Goal: Check status

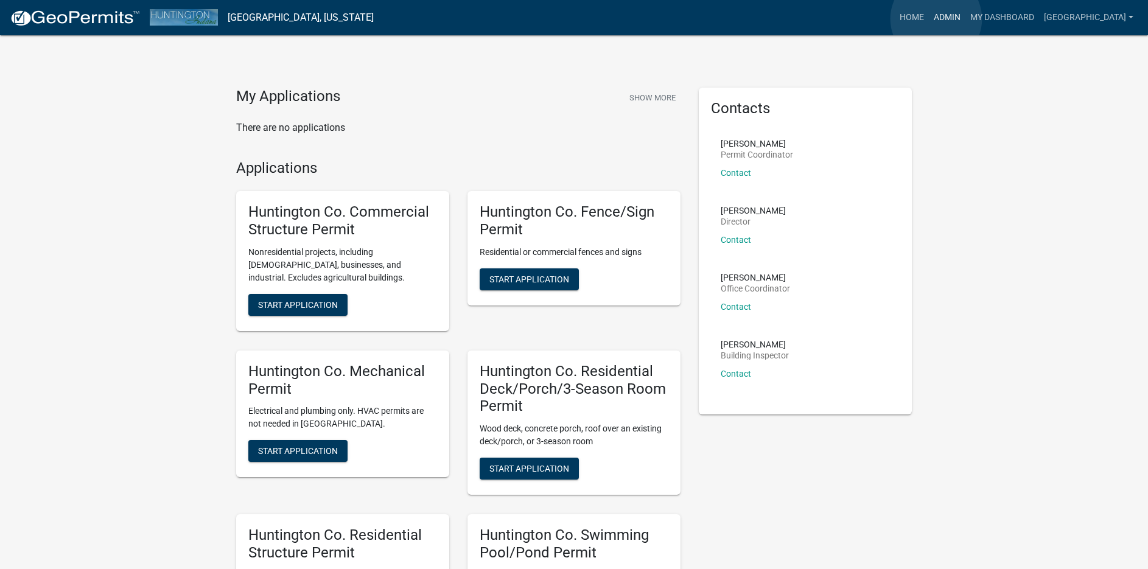
click at [936, 19] on link "Admin" at bounding box center [947, 17] width 37 height 23
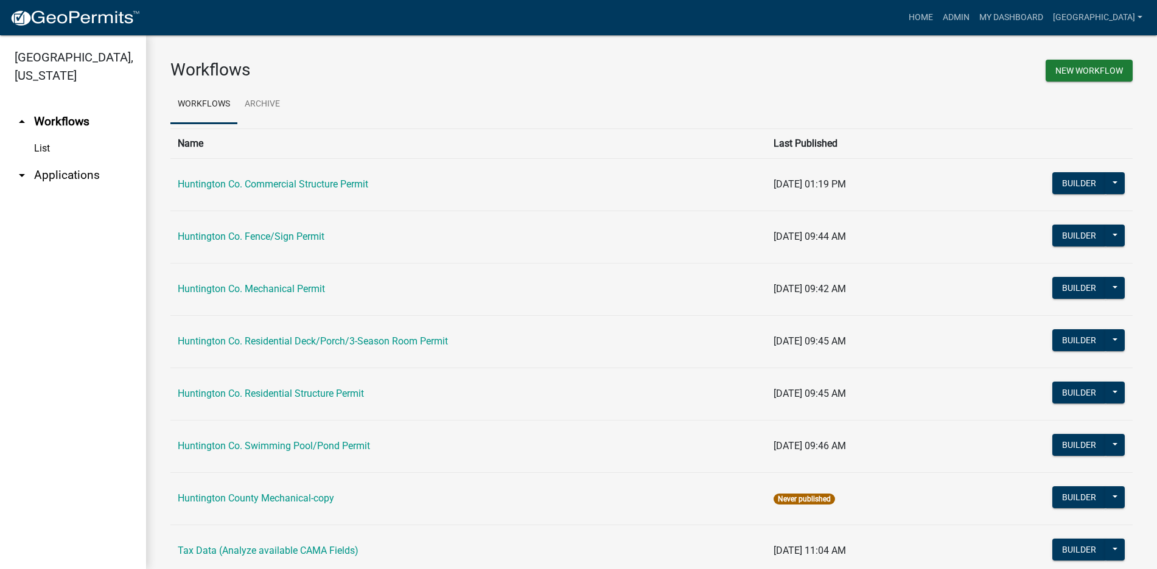
click at [55, 176] on link "arrow_drop_down Applications" at bounding box center [73, 175] width 146 height 29
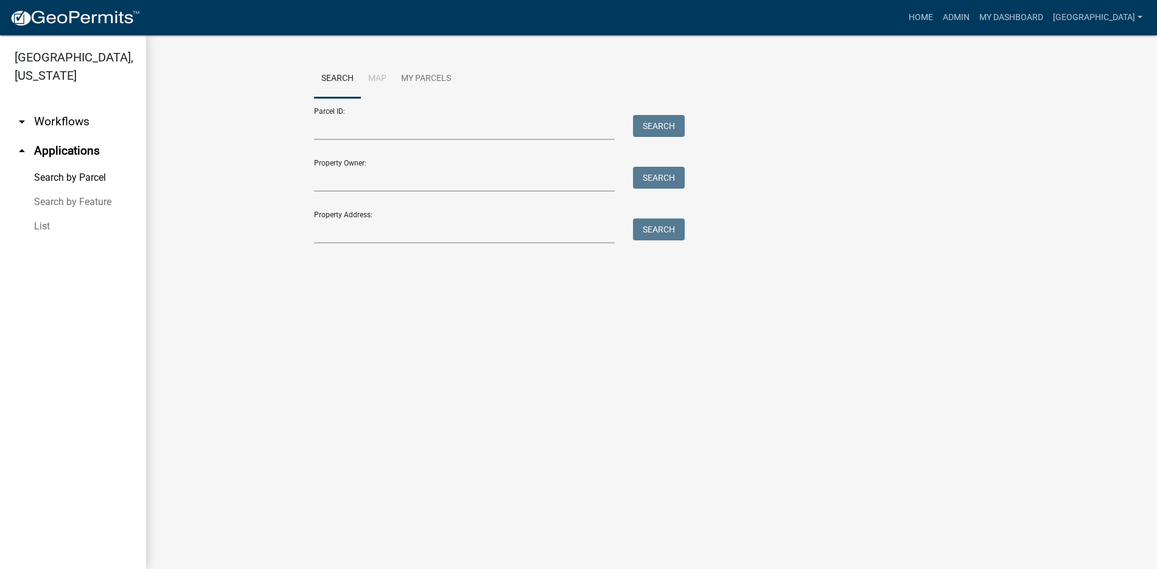
click at [45, 224] on link "List" at bounding box center [73, 226] width 146 height 24
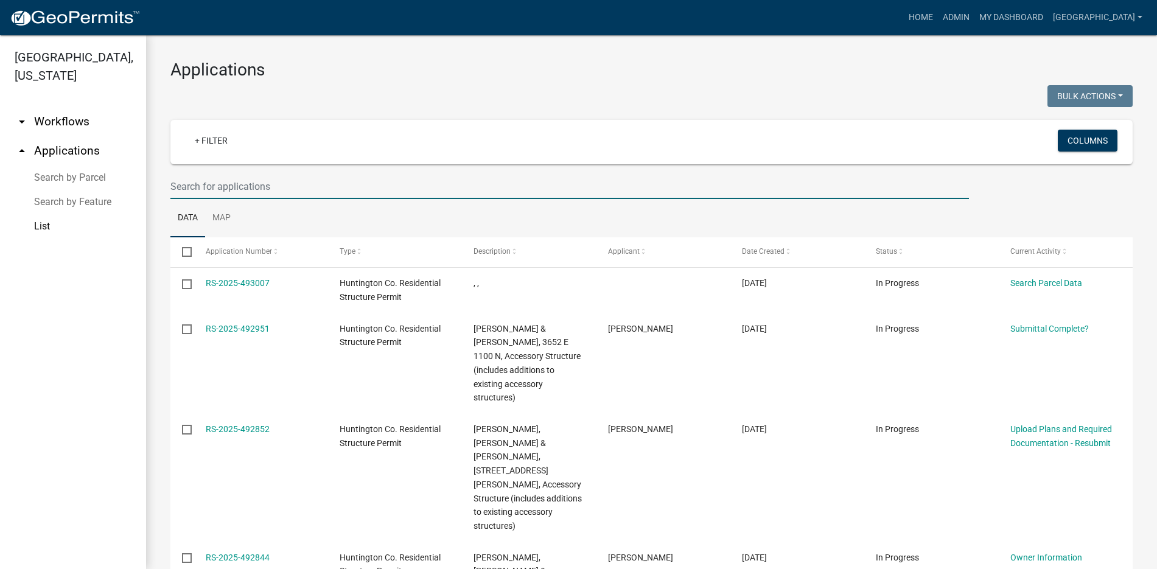
click at [231, 187] on input "text" at bounding box center [569, 186] width 799 height 25
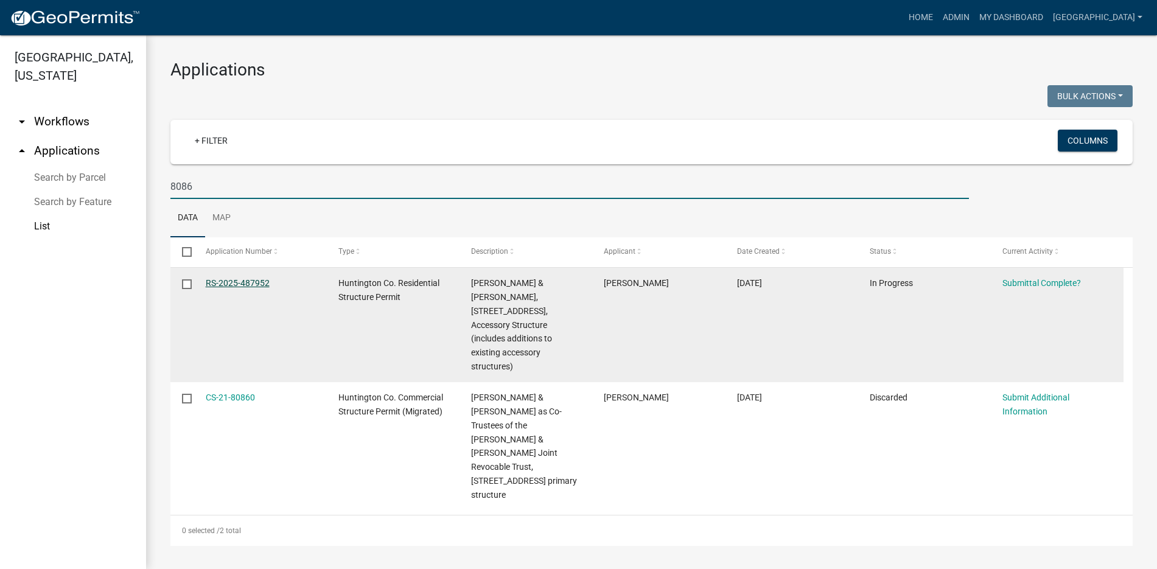
type input "8086"
click at [244, 283] on link "RS-2025-487952" at bounding box center [238, 283] width 64 height 10
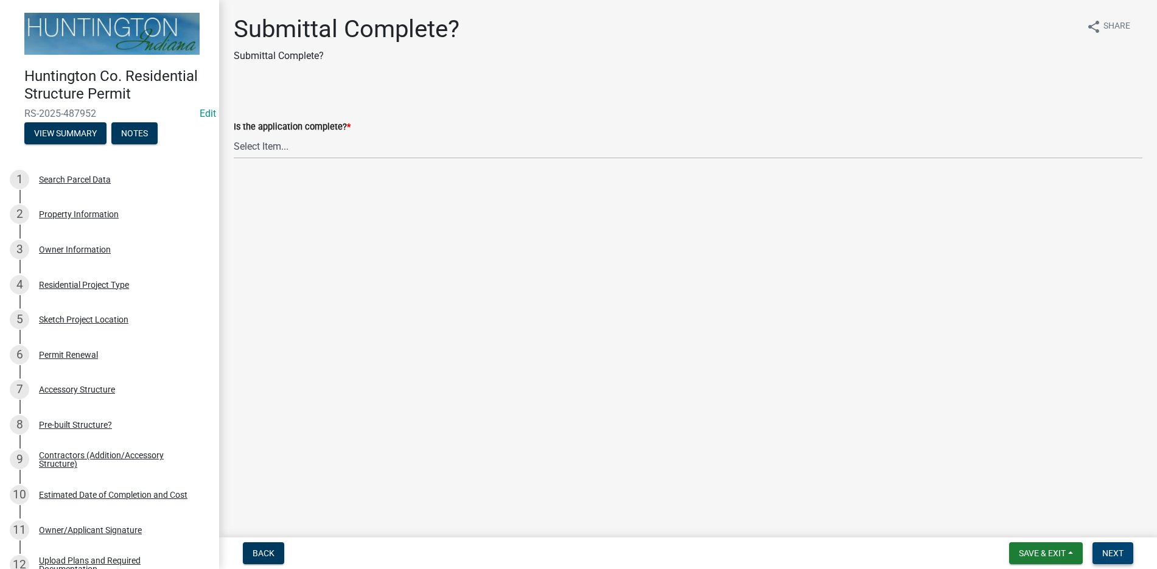
click at [1103, 547] on button "Next" at bounding box center [1113, 553] width 41 height 22
click at [1114, 554] on span "Next" at bounding box center [1113, 554] width 21 height 10
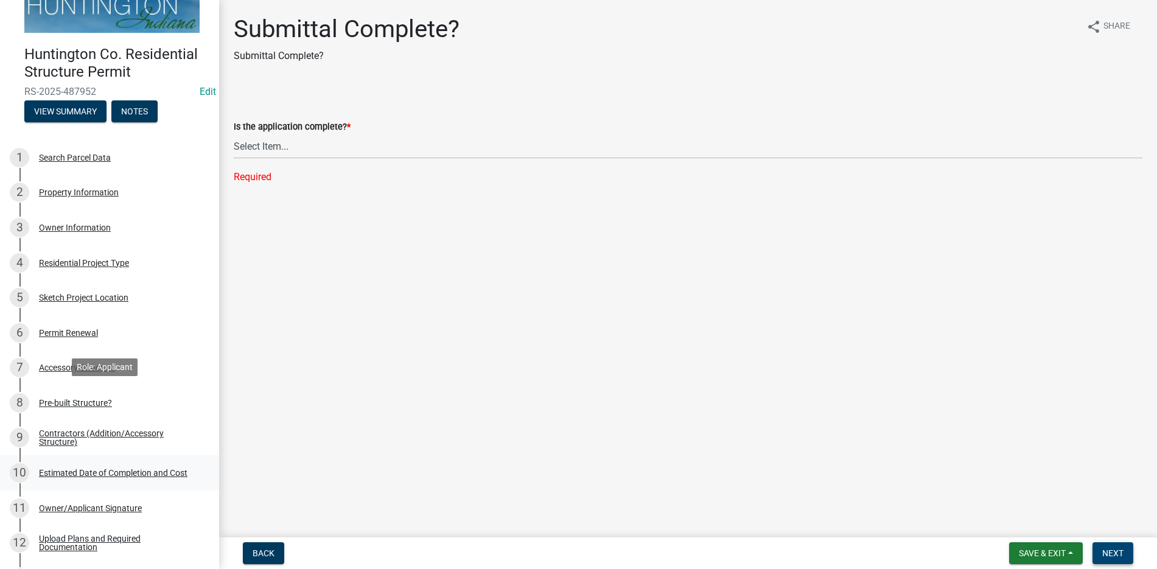
scroll to position [21, 0]
click at [57, 224] on div "Owner Information" at bounding box center [75, 228] width 72 height 9
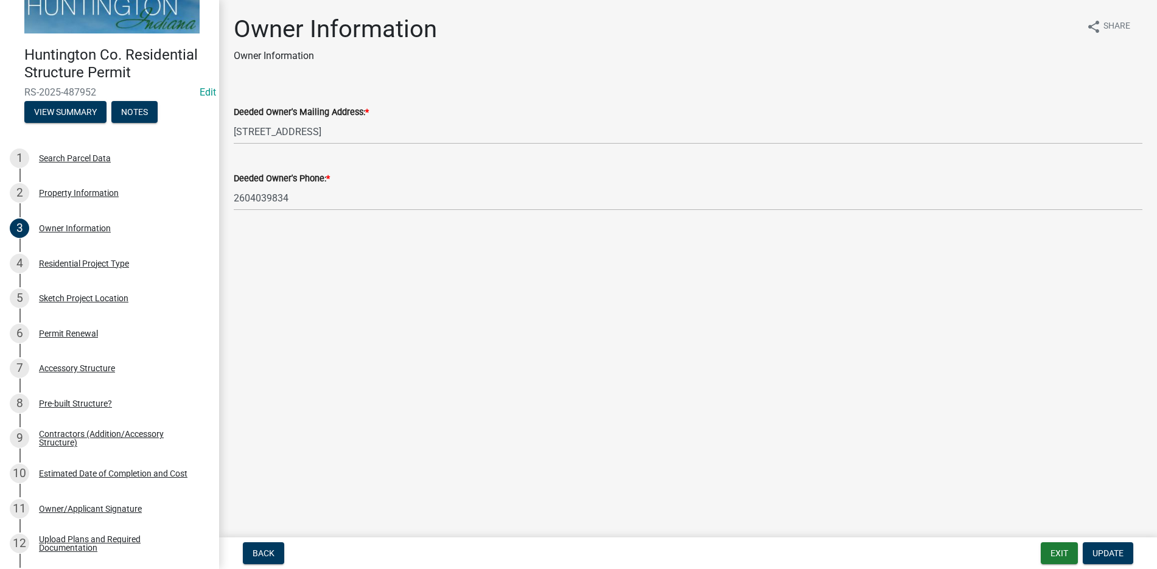
click at [793, 79] on div "Owner Information Owner Information share Share Deeded Owner's Mailing Address:…" at bounding box center [688, 123] width 927 height 217
